Goal: Check status: Check status

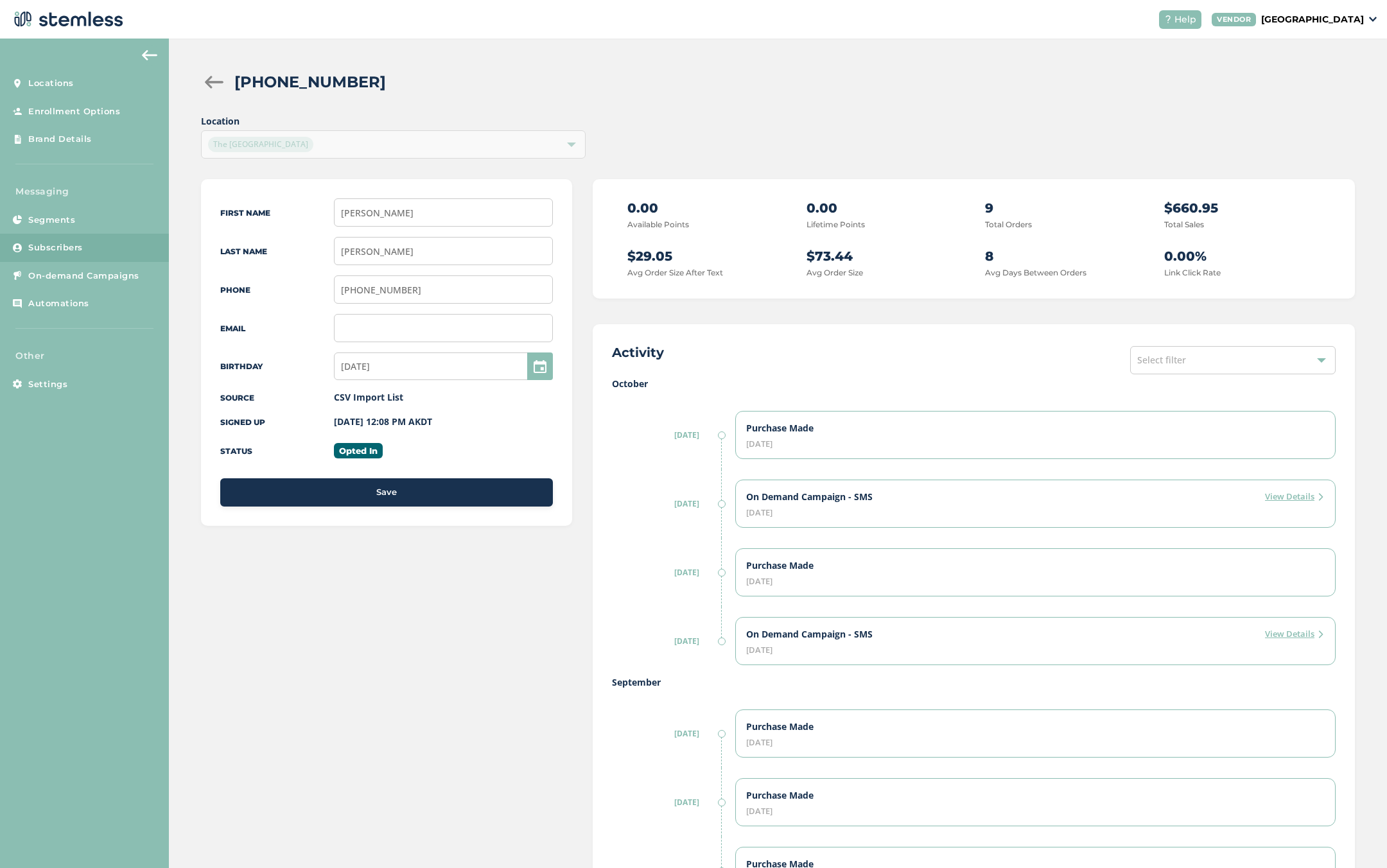
click at [485, 91] on div "[PHONE_NUMBER]" at bounding box center [789, 81] width 1111 height 23
drag, startPoint x: 628, startPoint y: 201, endPoint x: 664, endPoint y: 223, distance: 42.2
click at [664, 222] on div "0.00 Available Points" at bounding box center [706, 214] width 156 height 33
click at [692, 238] on div "0.00 Available Points 0.00 Lifetime Points 9 Total Orders $660.95 Total Sales $…" at bounding box center [974, 238] width 724 height 81
click at [635, 381] on label "October" at bounding box center [974, 384] width 724 height 14
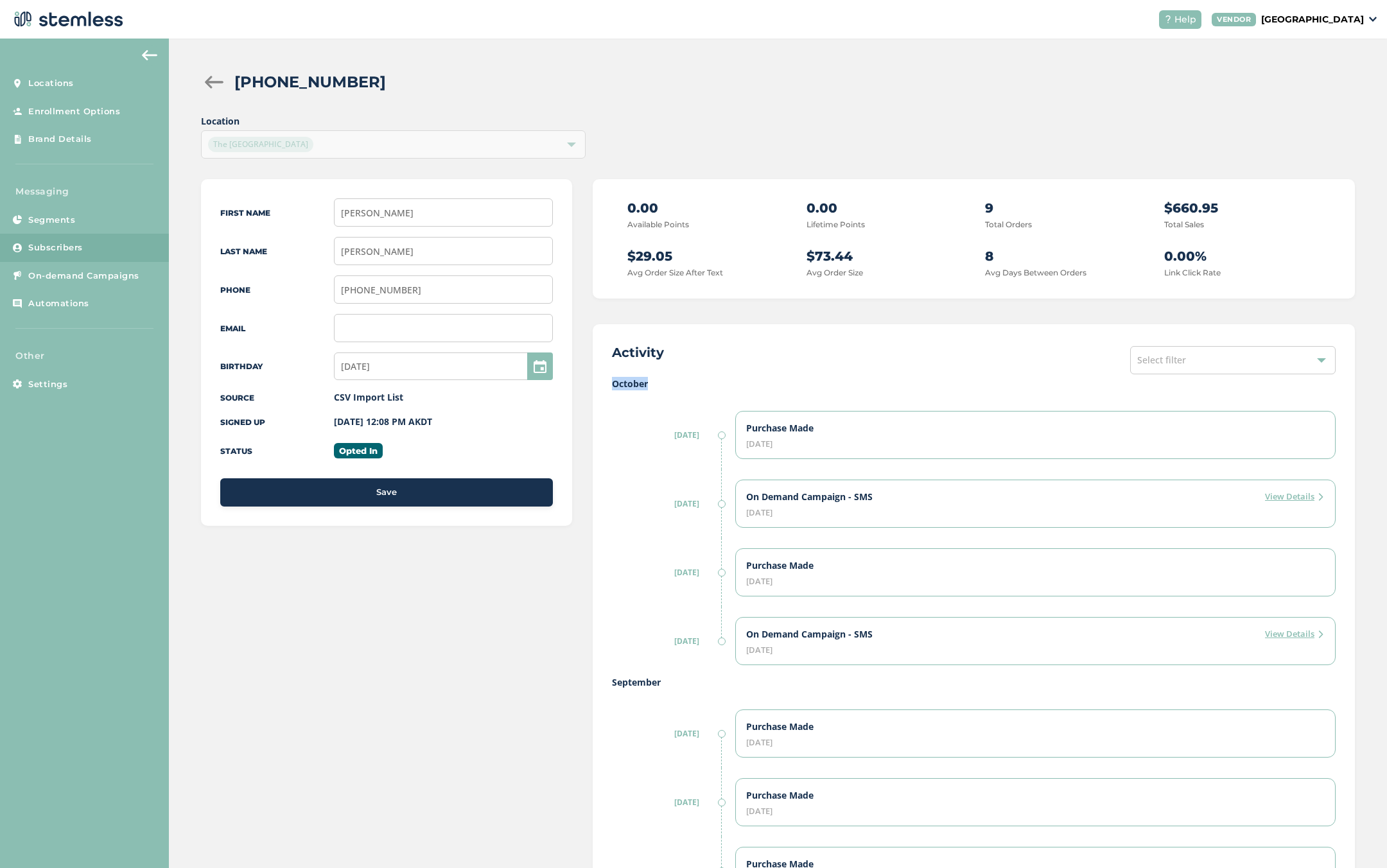
click at [635, 381] on label "October" at bounding box center [974, 384] width 724 height 14
click at [340, 149] on span "Location The Red Light District" at bounding box center [393, 136] width 385 height 45
click at [393, 149] on span "Location The Red Light District" at bounding box center [393, 136] width 385 height 45
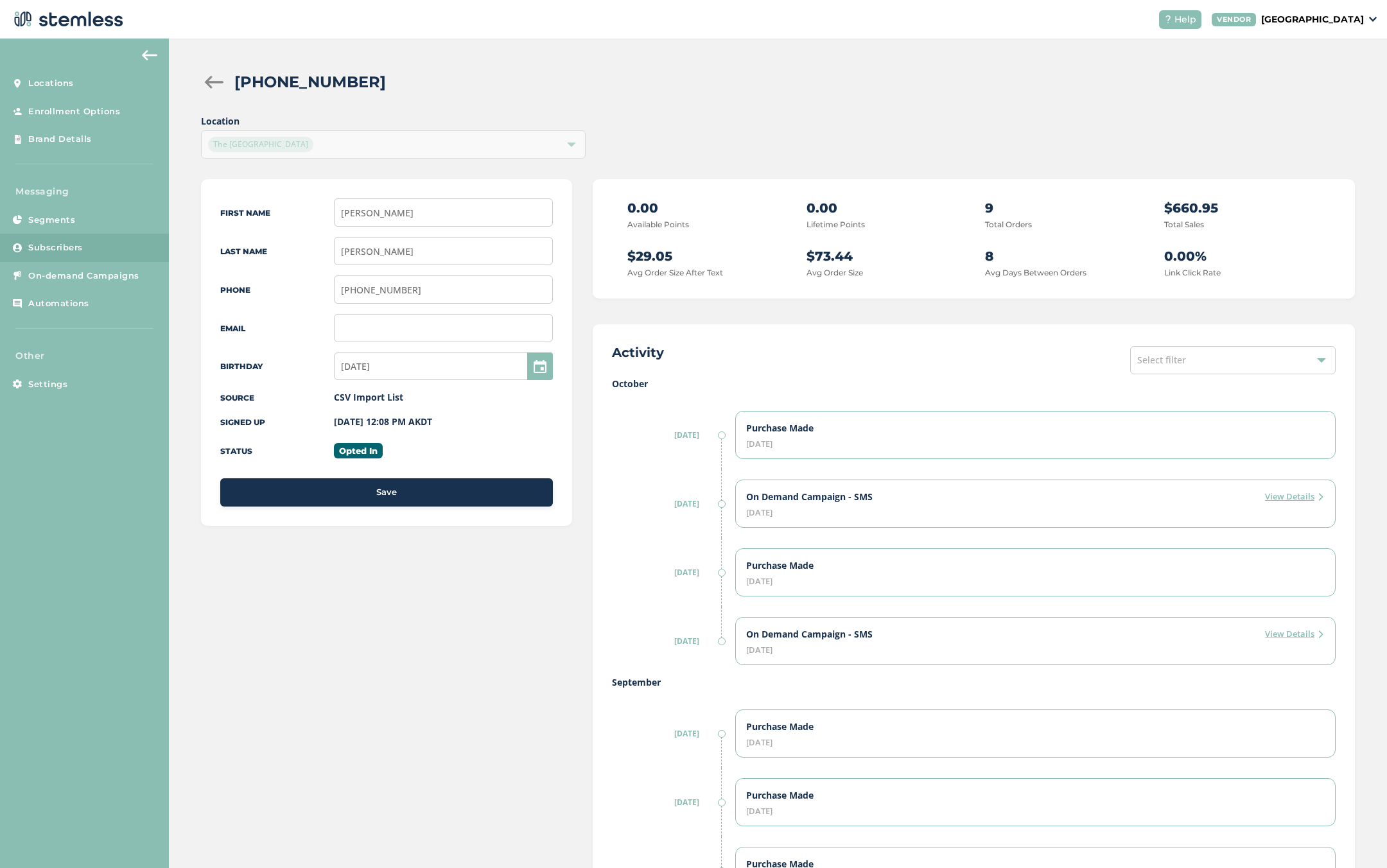
click at [624, 384] on label "October" at bounding box center [974, 384] width 724 height 14
click at [617, 387] on label "October" at bounding box center [974, 384] width 724 height 14
drag, startPoint x: 672, startPoint y: 224, endPoint x: 797, endPoint y: 226, distance: 125.0
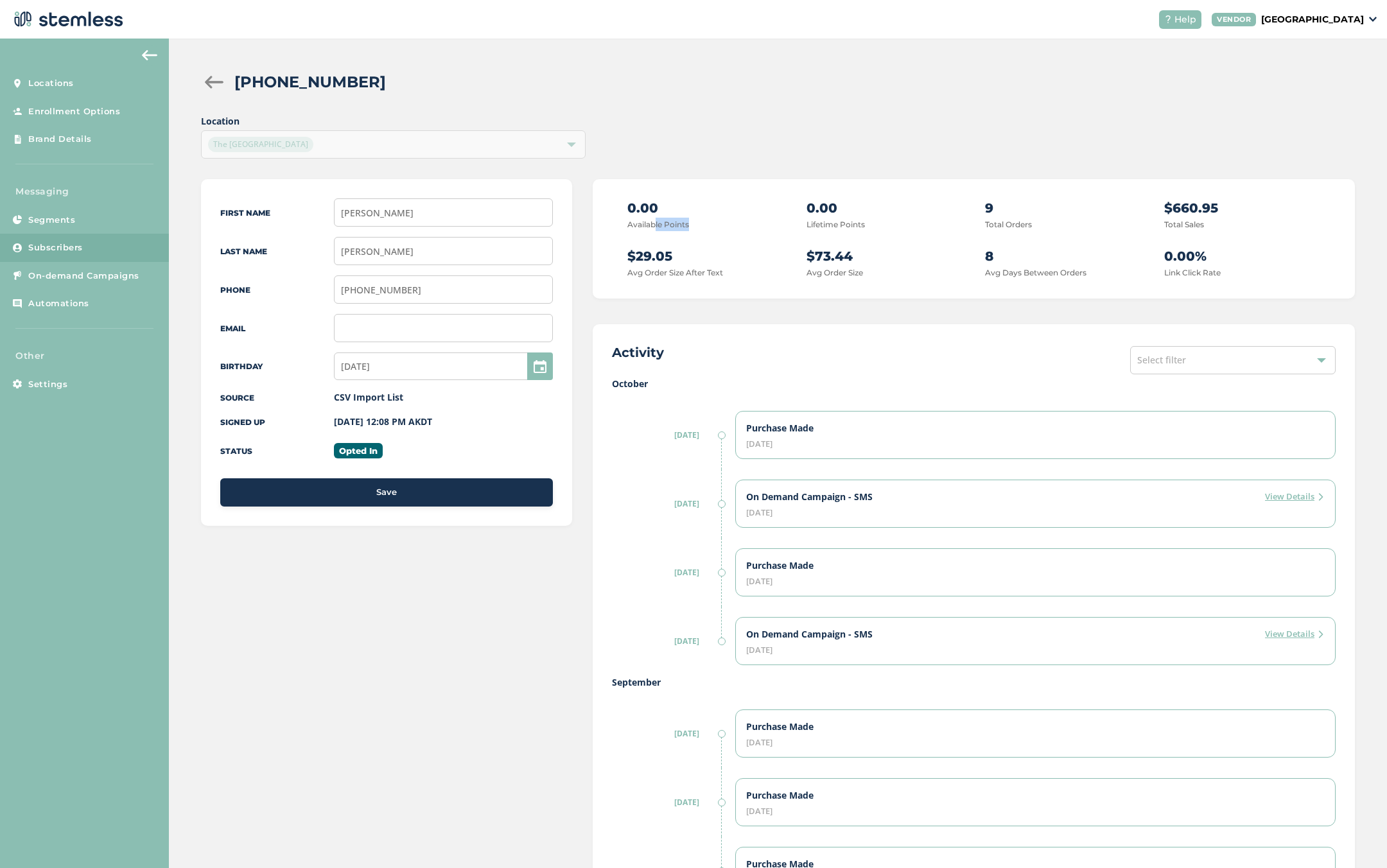
click at [770, 226] on div "0.00 Available Points" at bounding box center [706, 214] width 156 height 33
drag, startPoint x: 838, startPoint y: 228, endPoint x: 859, endPoint y: 229, distance: 21.0
click at [847, 228] on label "Lifetime Points" at bounding box center [836, 224] width 58 height 9
click at [867, 228] on div "0.00 Lifetime Points" at bounding box center [885, 214] width 156 height 33
drag, startPoint x: 867, startPoint y: 228, endPoint x: 628, endPoint y: 209, distance: 239.8
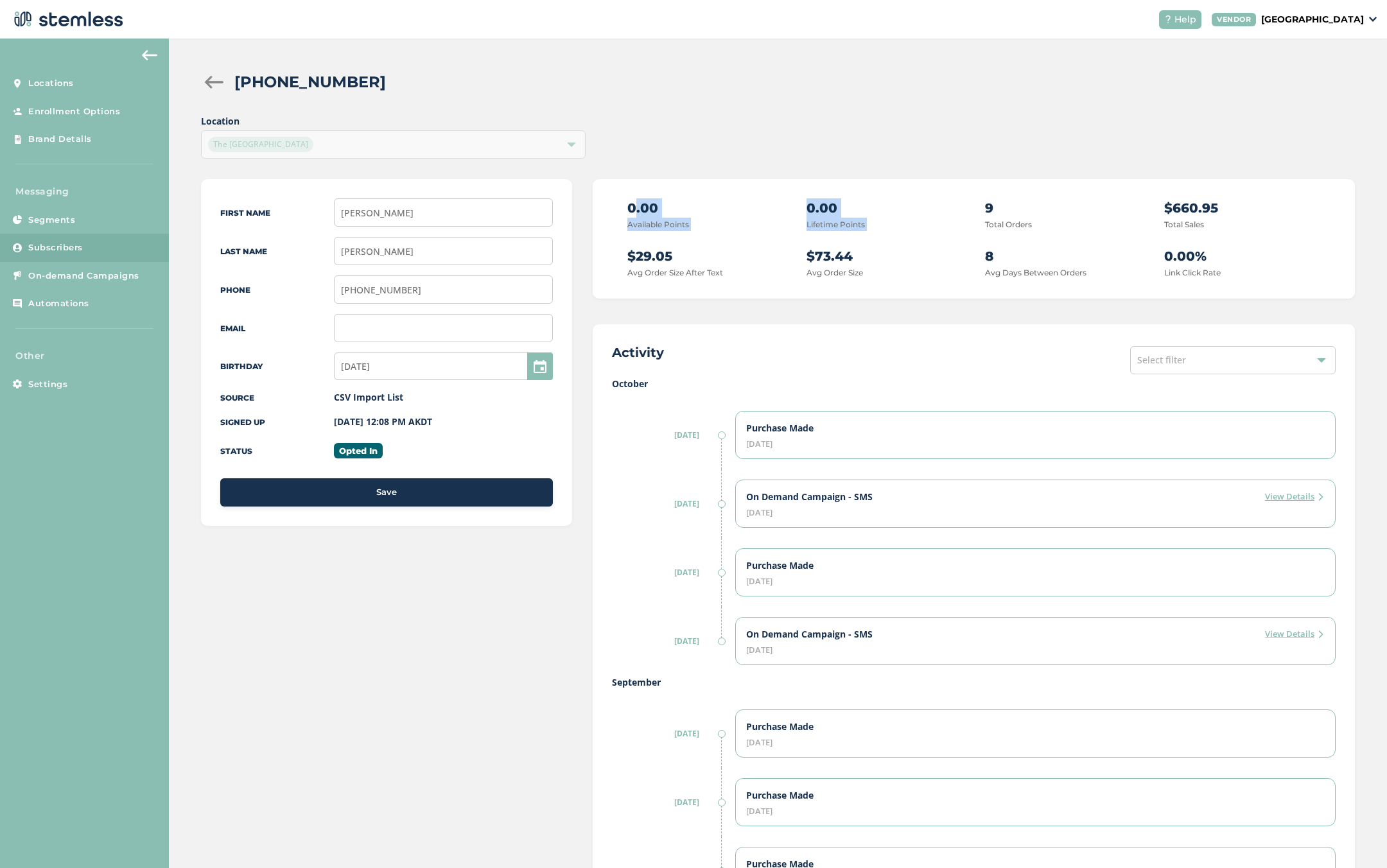
click at [628, 209] on div "0.00 Available Points 0.00 Lifetime Points 9 Total Orders $660.95 Total Sales $…" at bounding box center [974, 238] width 724 height 81
drag, startPoint x: 626, startPoint y: 207, endPoint x: 865, endPoint y: 222, distance: 239.5
click at [865, 222] on div "0.00 Available Points 0.00 Lifetime Points 9 Total Orders $660.95 Total Sales $…" at bounding box center [974, 238] width 724 height 81
click at [1063, 135] on div "Location The Red Light District" at bounding box center [778, 136] width 1155 height 45
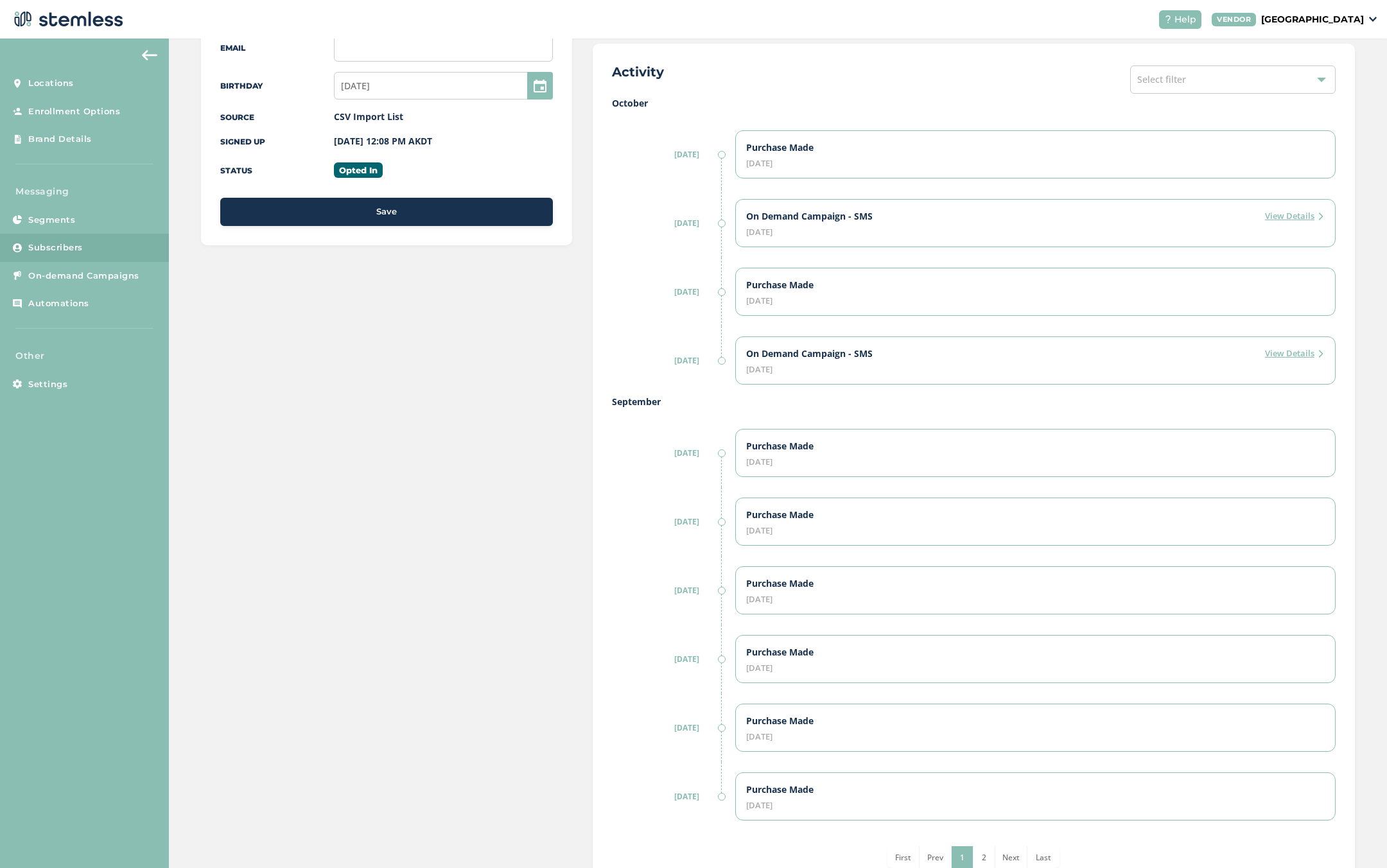
scroll to position [221, 0]
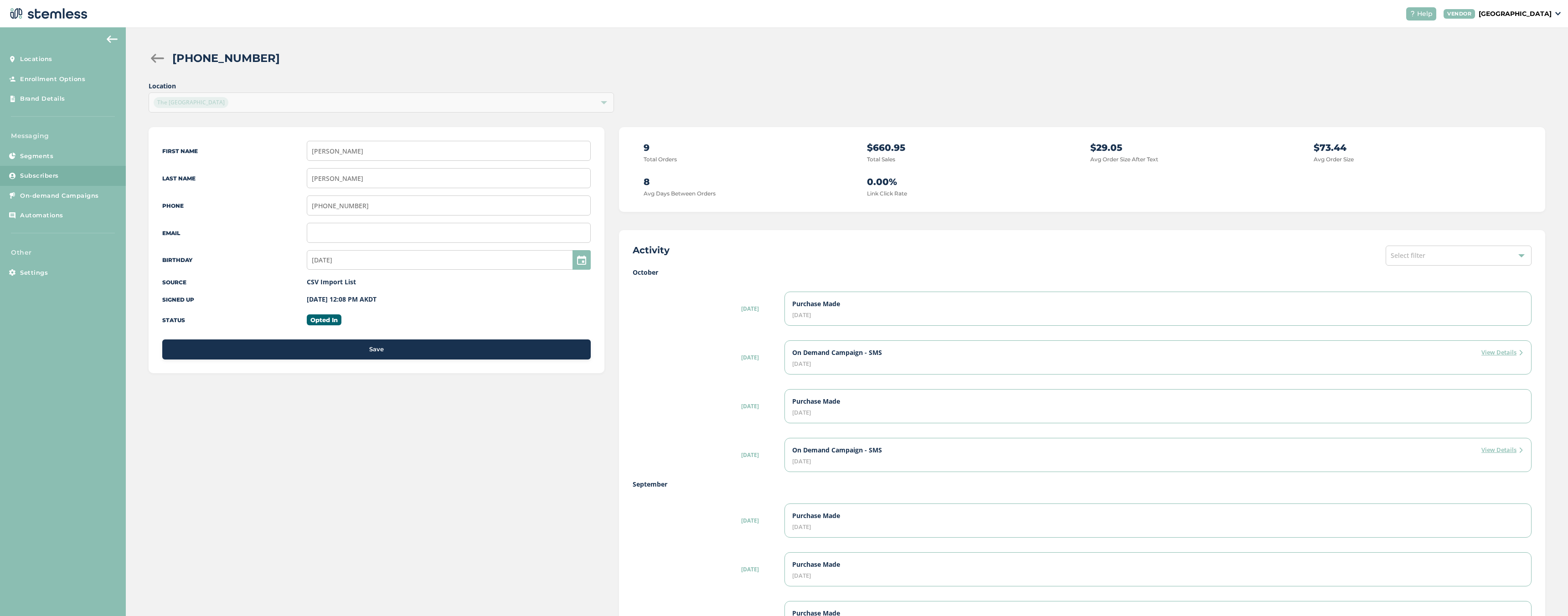
click at [738, 309] on label "[DATE]" at bounding box center [702, 309] width 141 height 8
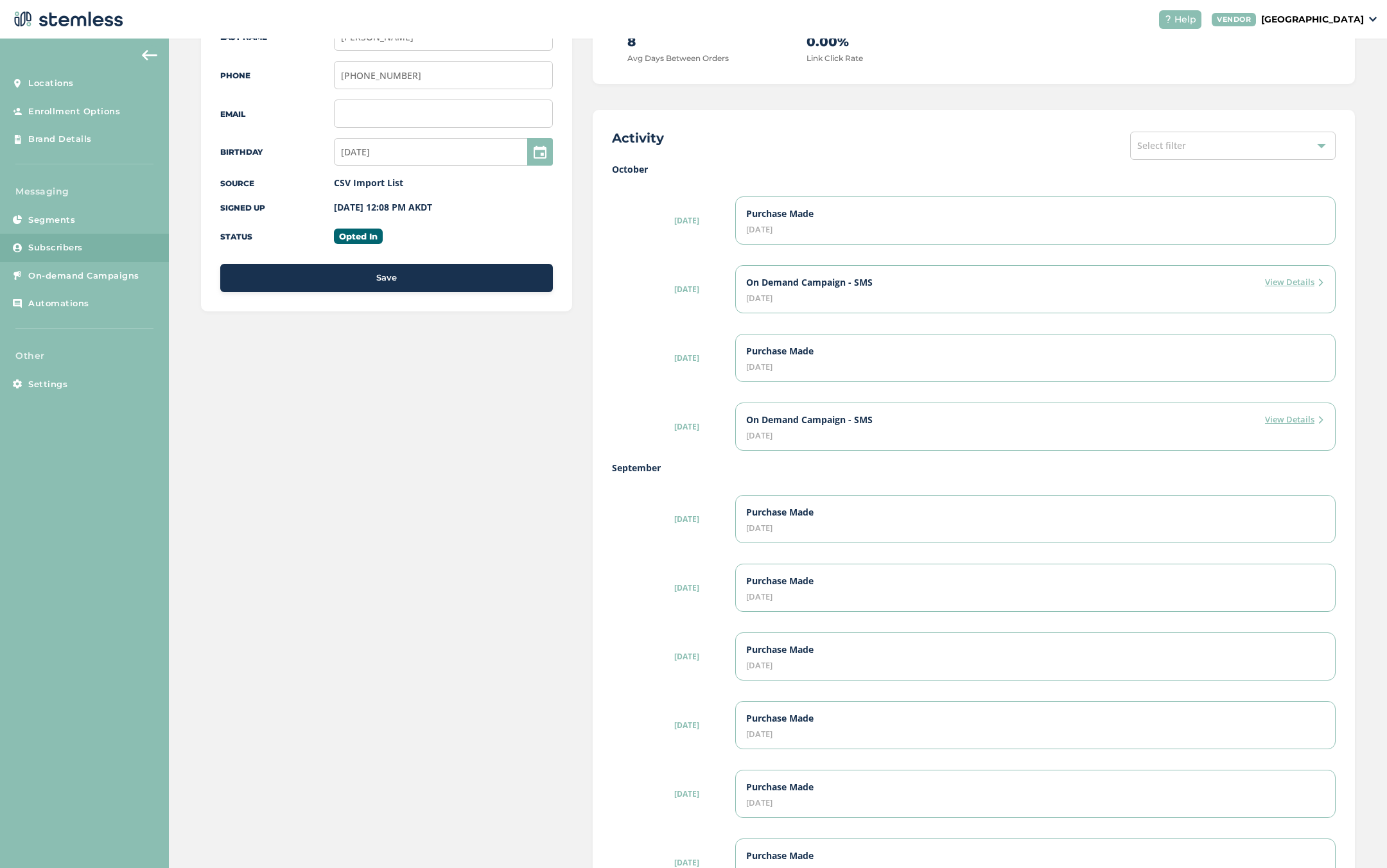
scroll to position [332, 0]
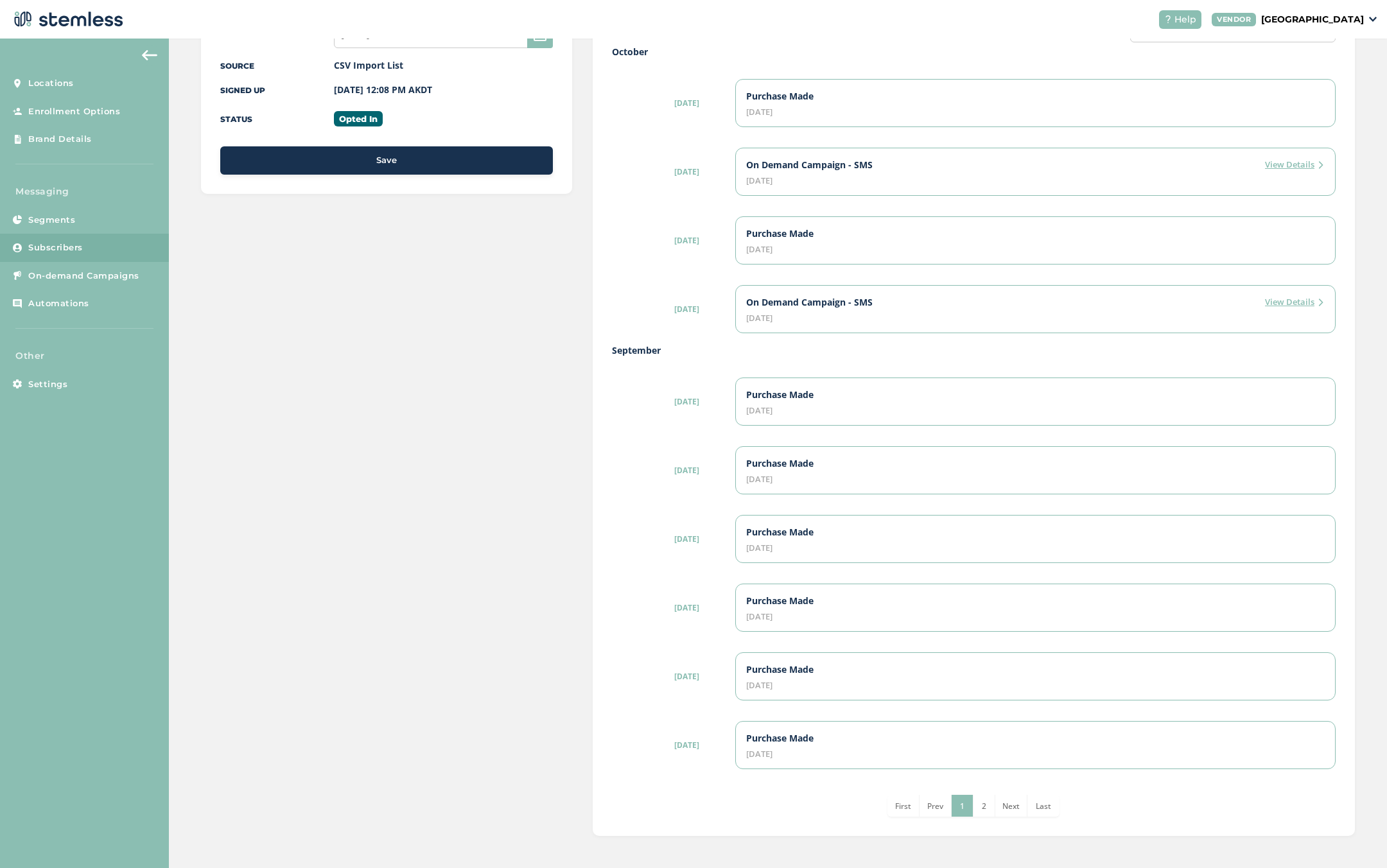
click at [982, 811] on span "2" at bounding box center [984, 806] width 4 height 11
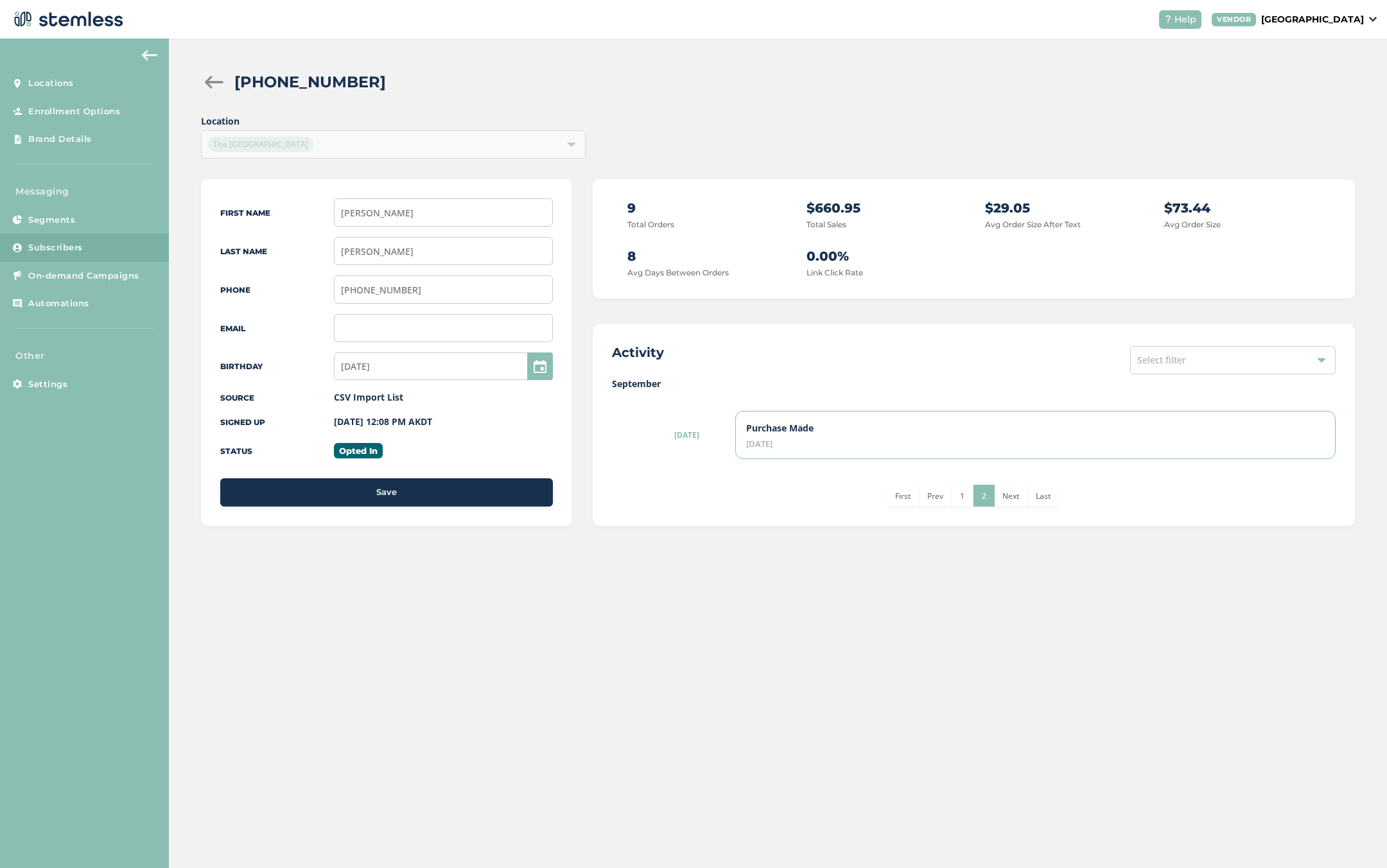
click at [965, 502] on li "1" at bounding box center [962, 495] width 21 height 21
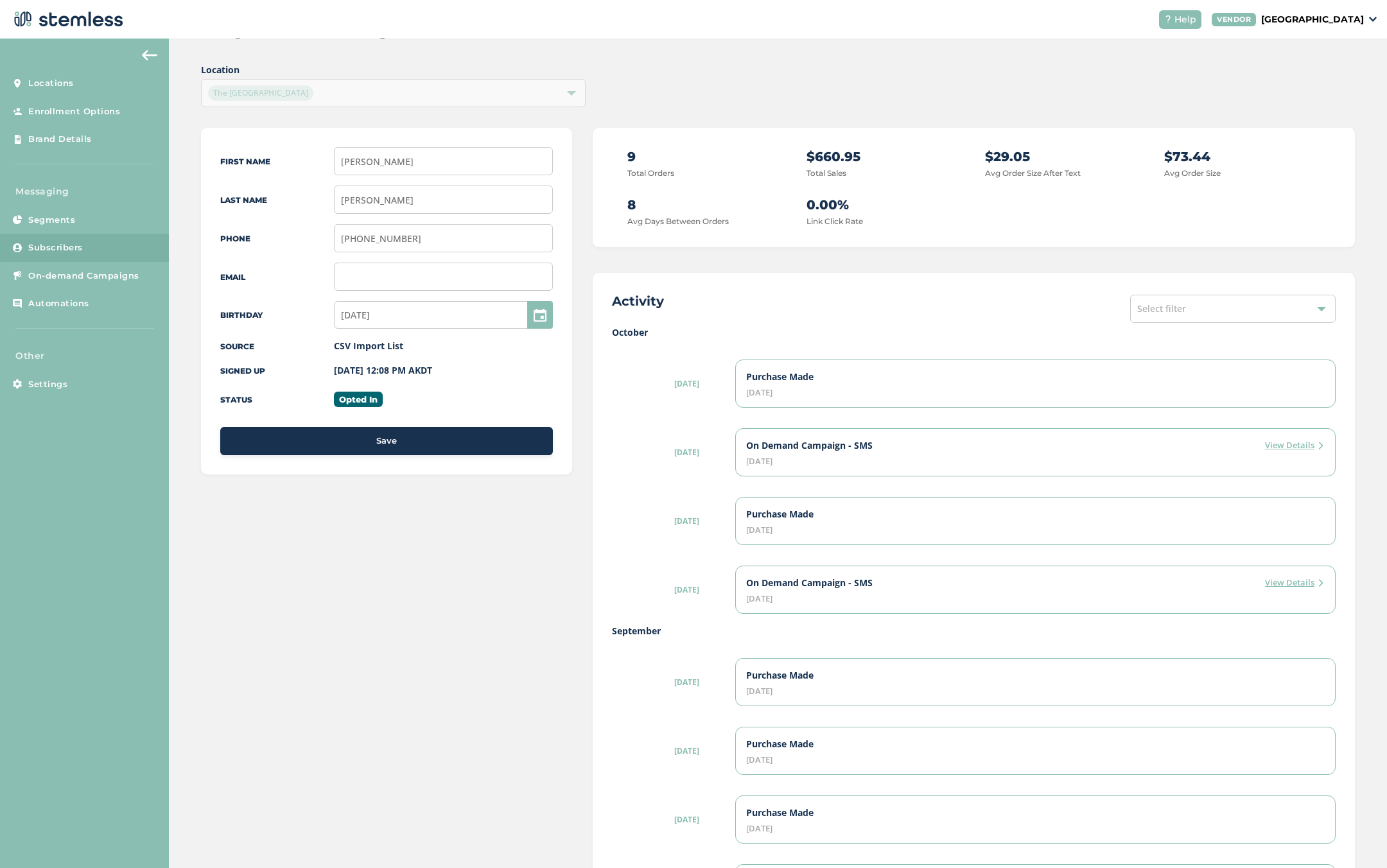
scroll to position [9, 0]
